Goal: Information Seeking & Learning: Learn about a topic

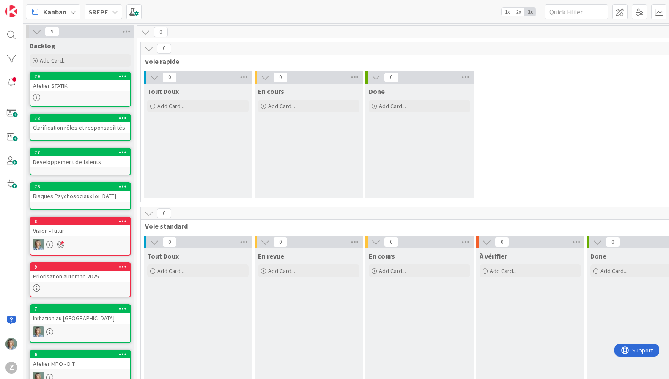
click at [95, 82] on div "Atelier STATIK" at bounding box center [80, 85] width 100 height 11
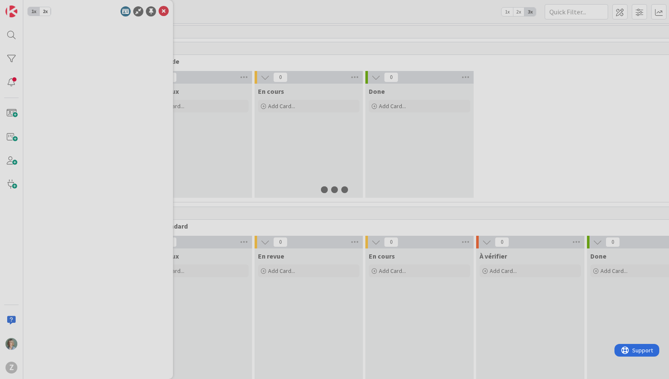
click at [95, 82] on div at bounding box center [334, 189] width 669 height 379
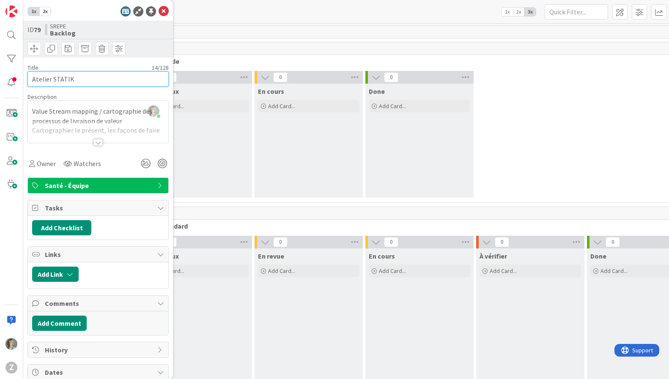
drag, startPoint x: 79, startPoint y: 79, endPoint x: 51, endPoint y: 79, distance: 27.9
click at [51, 79] on input "Atelier STATIK" at bounding box center [97, 78] width 141 height 15
type input "Atelier"
click at [148, 125] on div at bounding box center [98, 132] width 140 height 22
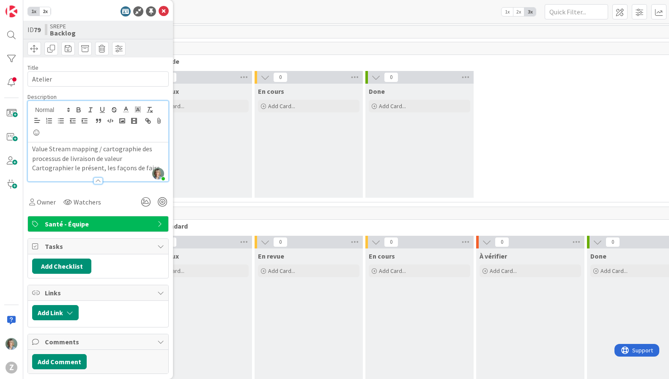
click at [114, 164] on p "Cartographier le présent, les façons de faire" at bounding box center [98, 168] width 132 height 10
click at [32, 149] on p "Value Stream mapping / cartographie des processus de livraison de valeur" at bounding box center [98, 153] width 132 height 19
paste div
click at [63, 82] on input "Atelier" at bounding box center [97, 78] width 141 height 15
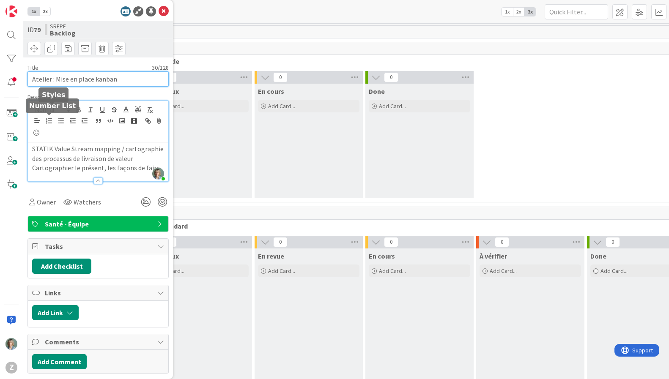
type input "Atelier : Mise en place kanban"
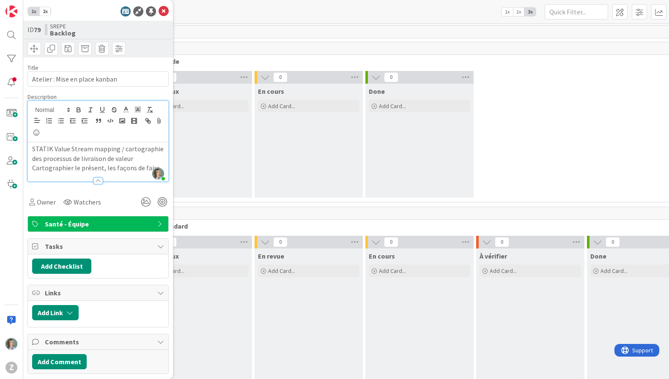
click at [59, 160] on p "STATIK Value Stream mapping / cartographie des processus de livraison de valeur" at bounding box center [98, 153] width 132 height 19
click at [71, 158] on p "STATIK Value Stream mapping / cartographie des processus de livraison de valeur" at bounding box center [98, 153] width 132 height 19
click at [125, 160] on p "STATIK Value Stream mapping / cartographie des processus de livraison de valeur" at bounding box center [98, 153] width 132 height 19
click at [134, 152] on p "STATIK Value Stream mapping / cartographie des processus de livraison de valeur" at bounding box center [98, 153] width 132 height 19
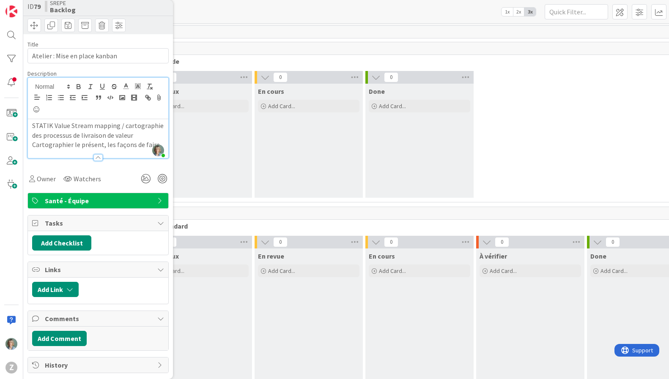
scroll to position [30, 0]
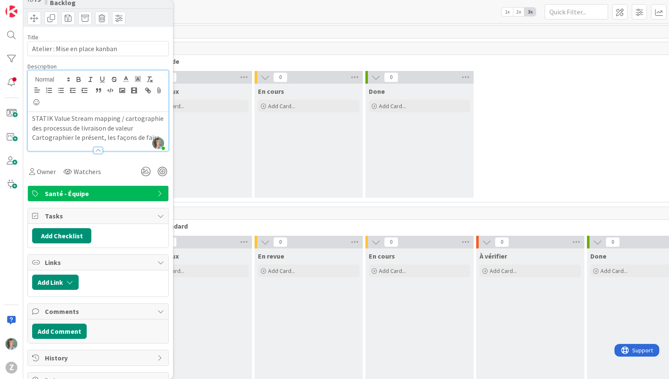
click at [126, 129] on p "STATIK Value Stream mapping / cartographie des processus de livraison de valeur" at bounding box center [98, 123] width 132 height 19
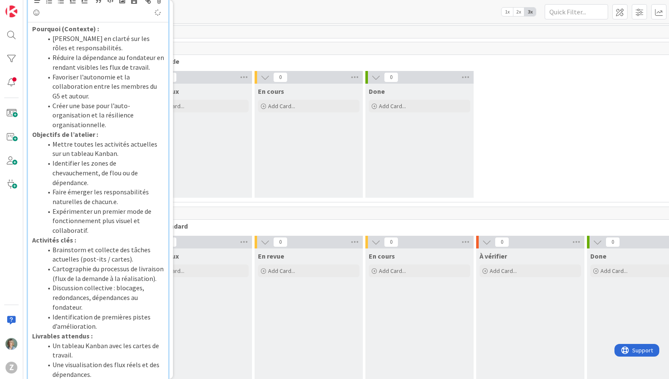
scroll to position [0, 0]
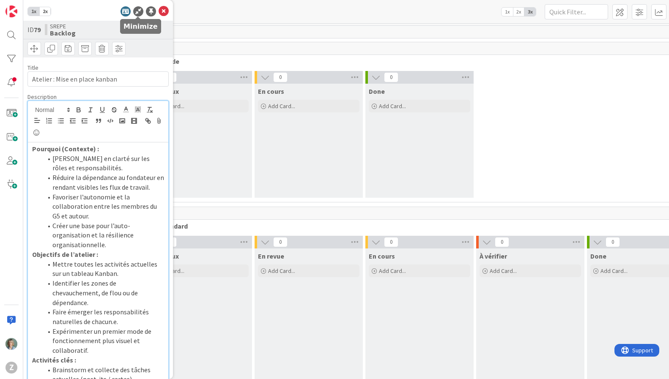
click at [137, 11] on icon at bounding box center [138, 11] width 10 height 10
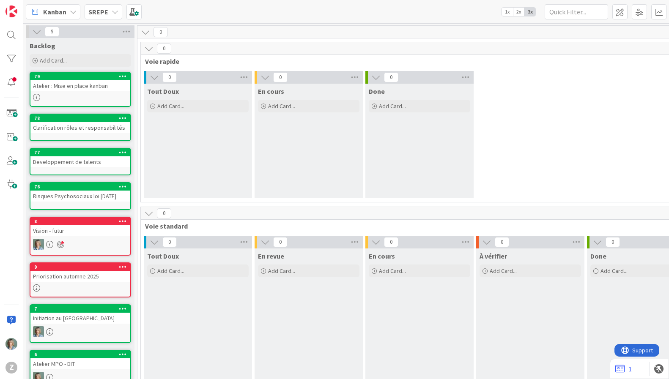
click at [94, 91] on div "Atelier : Mise en place kanban" at bounding box center [80, 85] width 100 height 11
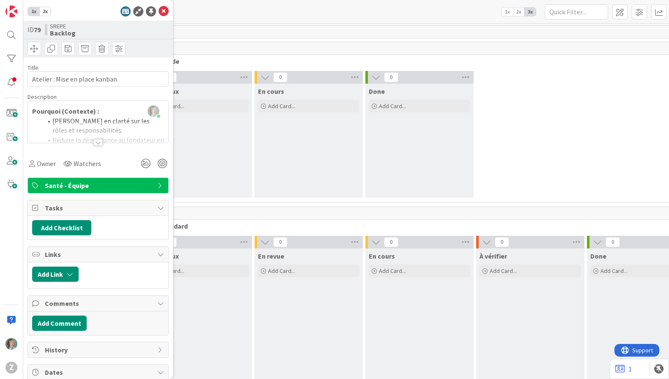
click at [42, 10] on span "2x" at bounding box center [44, 11] width 11 height 8
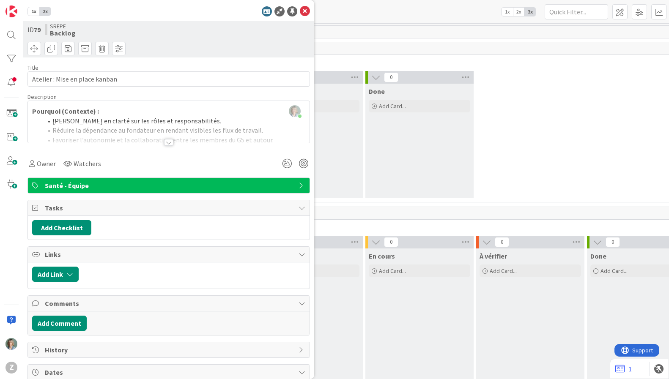
click at [169, 142] on div at bounding box center [168, 142] width 9 height 7
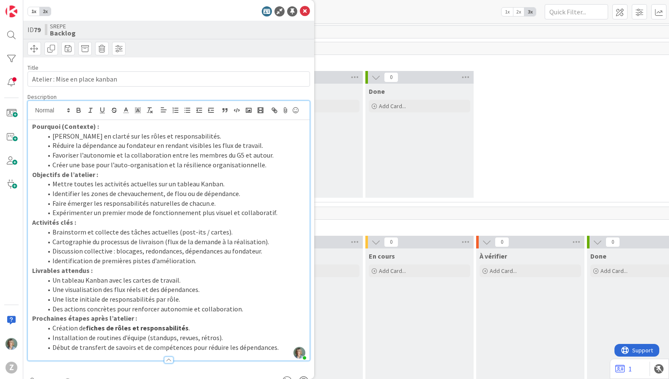
click at [107, 126] on p "Pourquoi (Contexte) :" at bounding box center [168, 127] width 273 height 10
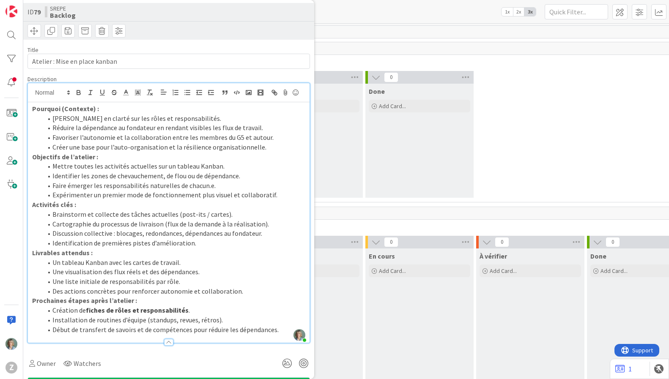
scroll to position [18, 0]
click at [211, 243] on li "Identification de premières pistes d’amélioration." at bounding box center [173, 243] width 263 height 10
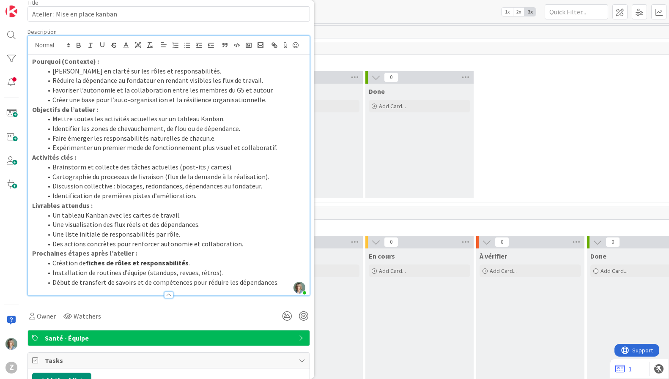
scroll to position [67, 0]
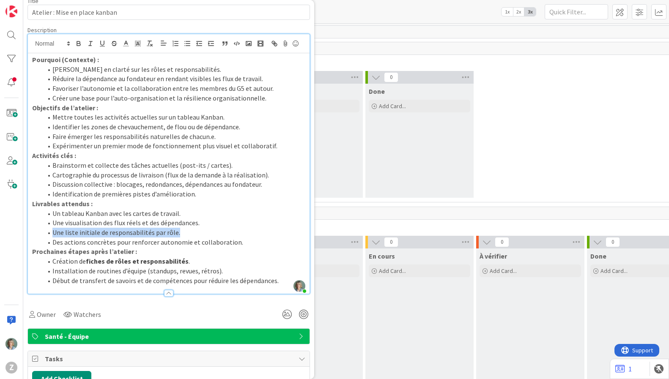
drag, startPoint x: 179, startPoint y: 233, endPoint x: 47, endPoint y: 230, distance: 132.4
click at [47, 230] on li "Une liste initiale de responsabilités par rôle." at bounding box center [173, 233] width 263 height 10
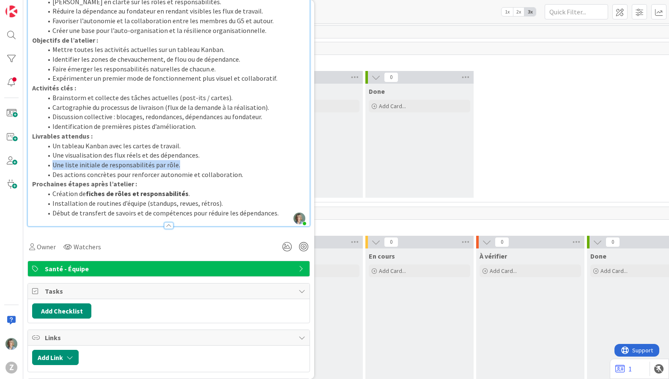
scroll to position [135, 0]
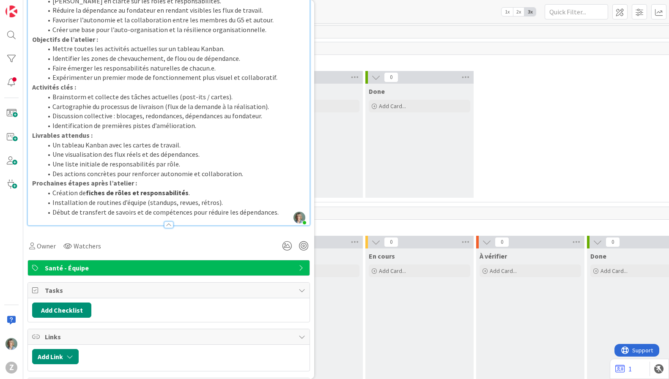
click at [249, 173] on li "Des actions concrètes pour renforcer autonomie et collaboration." at bounding box center [173, 174] width 263 height 10
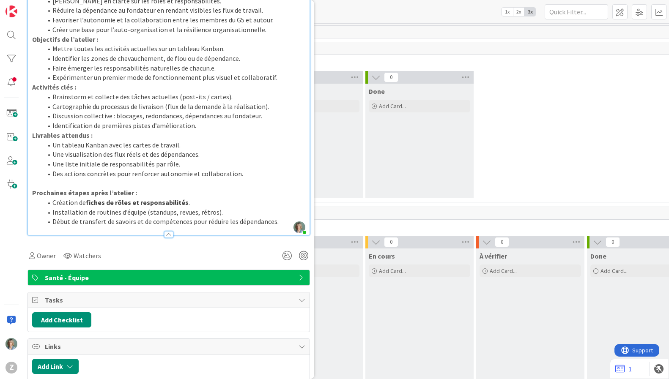
click at [31, 137] on div "Pourquoi (Contexte) : [PERSON_NAME] en clarté sur les rôles et responsabilités.…" at bounding box center [169, 110] width 282 height 250
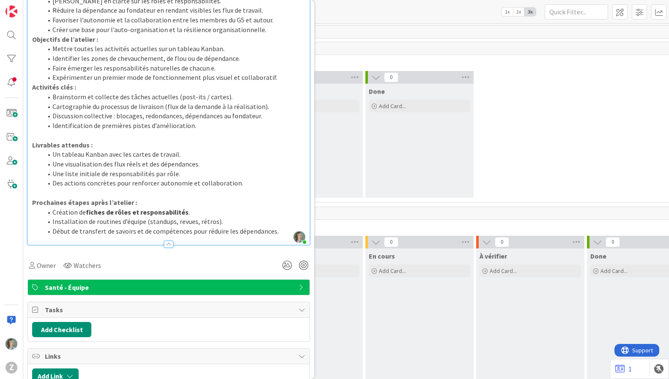
click at [60, 155] on li "Un tableau Kanban avec les cartes de travail." at bounding box center [173, 155] width 263 height 10
click at [266, 154] on li "Une première ébauche de tableau Kanban avec les cartes de travail." at bounding box center [173, 155] width 263 height 10
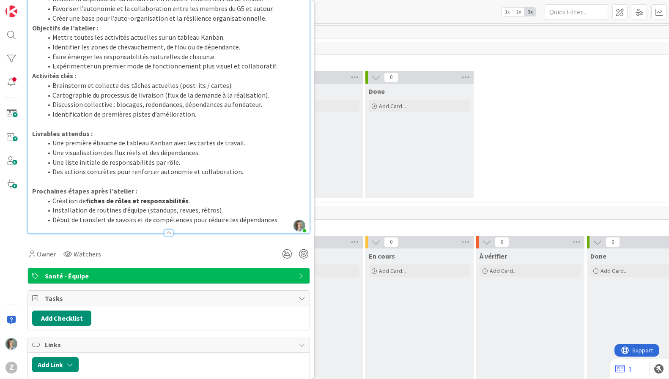
click at [32, 75] on strong "Activités clés :" at bounding box center [54, 75] width 44 height 8
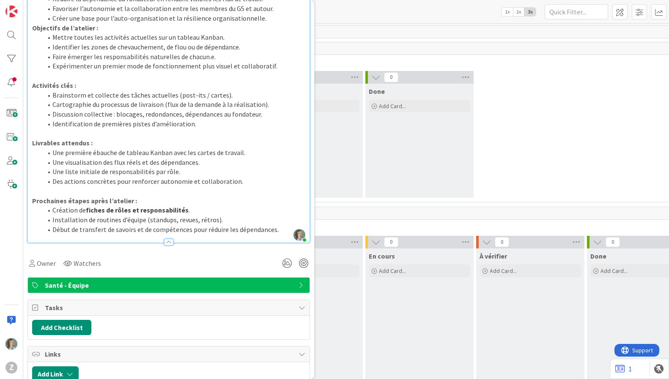
click at [33, 26] on strong "Objectifs de l’atelier :" at bounding box center [65, 28] width 66 height 8
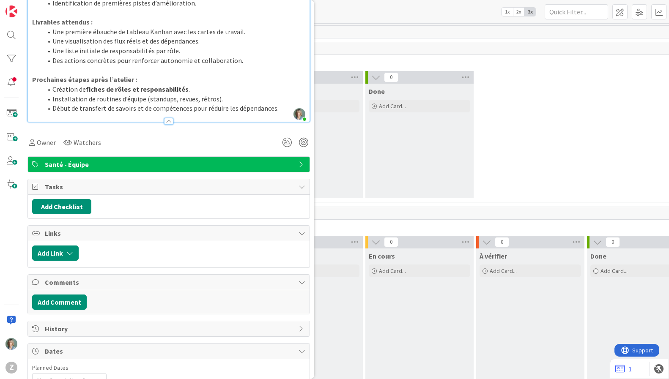
scroll to position [279, 0]
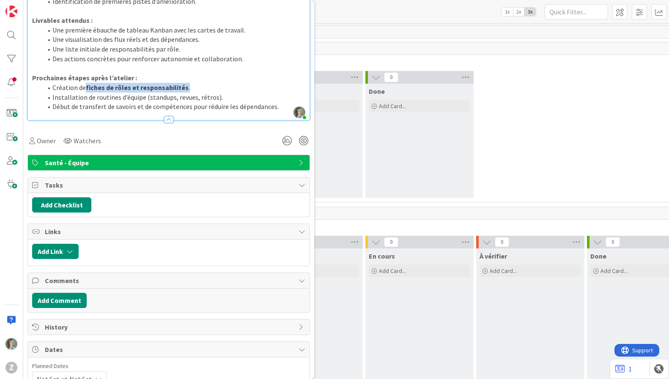
drag, startPoint x: 195, startPoint y: 89, endPoint x: 86, endPoint y: 90, distance: 109.5
click at [86, 90] on li "Création de fiches de rôles et responsabilités ." at bounding box center [173, 88] width 263 height 10
click at [248, 85] on li "Création de fiches de rôles et responsabilités." at bounding box center [173, 88] width 263 height 10
drag, startPoint x: 191, startPoint y: 89, endPoint x: 115, endPoint y: 84, distance: 75.4
click at [84, 89] on li "Création de fiches de rôles et responsabilités." at bounding box center [173, 88] width 263 height 10
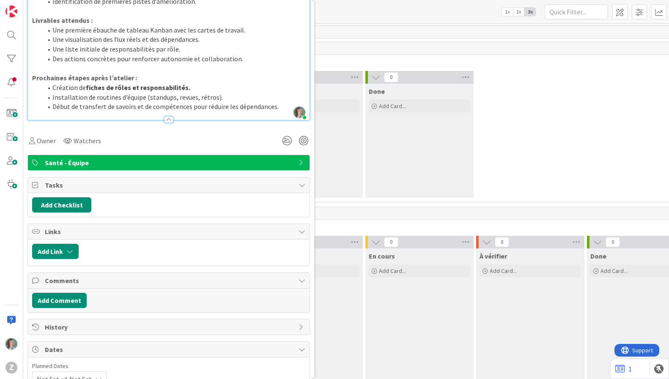
click at [190, 85] on li "Création de fiches de rôles et responsabilités." at bounding box center [173, 88] width 263 height 10
drag, startPoint x: 87, startPoint y: 88, endPoint x: 186, endPoint y: 88, distance: 99.4
click at [186, 88] on li "Création de fiches de rôles et responsabilités." at bounding box center [173, 88] width 263 height 10
click at [203, 88] on li "Création de fiches de rôles et responsabilités." at bounding box center [173, 88] width 263 height 10
click at [130, 78] on strong "Prochaines étapes après l’atelier :" at bounding box center [84, 78] width 105 height 8
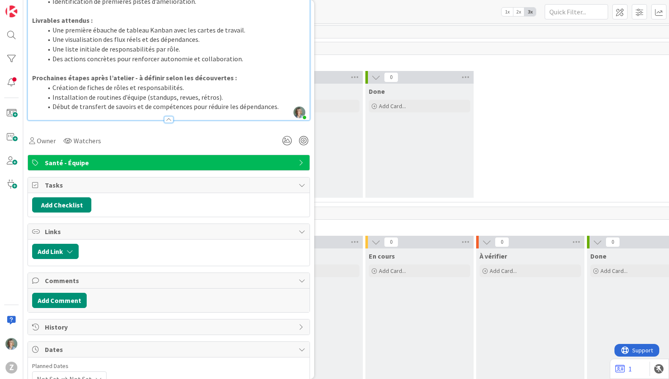
drag, startPoint x: 247, startPoint y: 91, endPoint x: 254, endPoint y: 96, distance: 9.0
click at [248, 94] on ol "Création de fiches de rôles et responsabilités. Installation de routines d’équi…" at bounding box center [168, 97] width 273 height 29
click at [198, 105] on li "Début de transfert de savoirs et de compétences pour réduire les dépendances." at bounding box center [173, 107] width 263 height 10
click at [224, 100] on li "Installation de routines d’équipe (standups, revues, rétros)." at bounding box center [173, 98] width 263 height 10
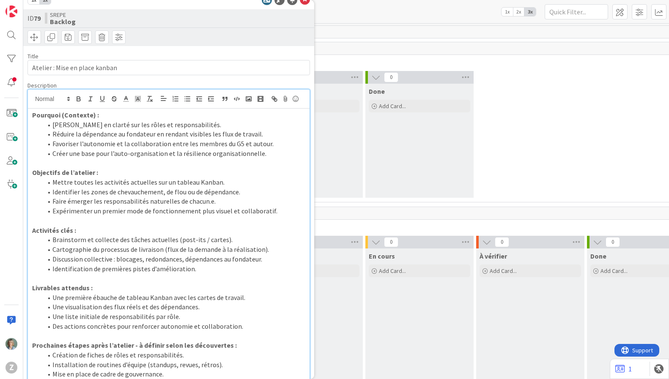
scroll to position [0, 0]
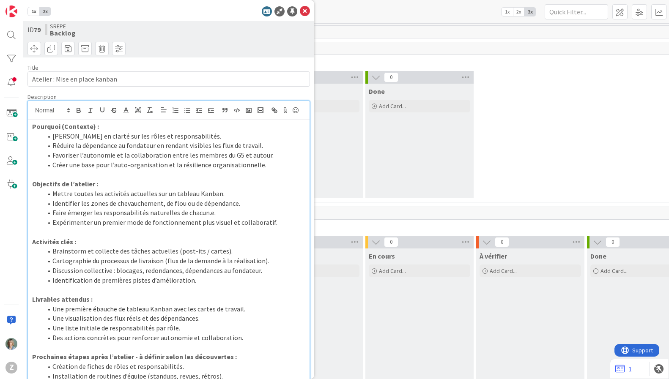
click at [218, 181] on p "Objectifs de l’atelier :" at bounding box center [168, 184] width 273 height 10
drag, startPoint x: 308, startPoint y: 7, endPoint x: 302, endPoint y: 0, distance: 9.3
click at [308, 7] on icon at bounding box center [305, 11] width 10 height 10
